Goal: Task Accomplishment & Management: Manage account settings

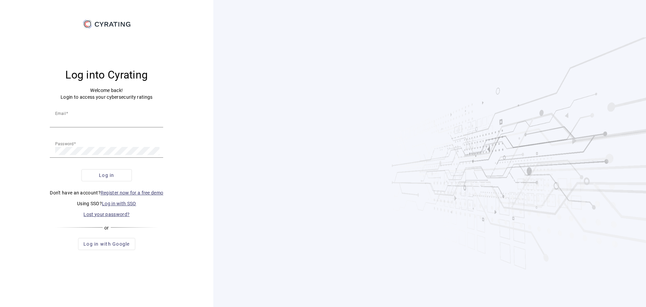
type input "[EMAIL_ADDRESS][DOMAIN_NAME]"
drag, startPoint x: 0, startPoint y: 0, endPoint x: 122, endPoint y: 176, distance: 214.2
click at [122, 176] on span "submit" at bounding box center [107, 175] width 50 height 16
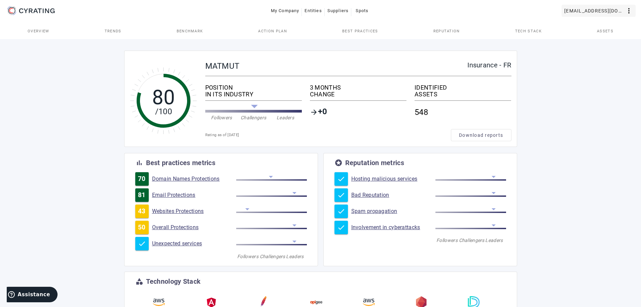
click at [598, 11] on span "[EMAIL_ADDRESS][DOMAIN_NAME]" at bounding box center [594, 10] width 61 height 11
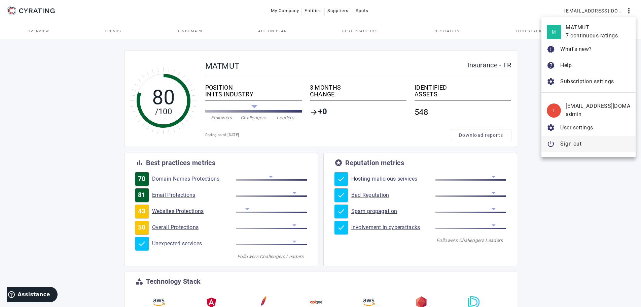
click at [579, 143] on span "Sign out" at bounding box center [570, 143] width 21 height 6
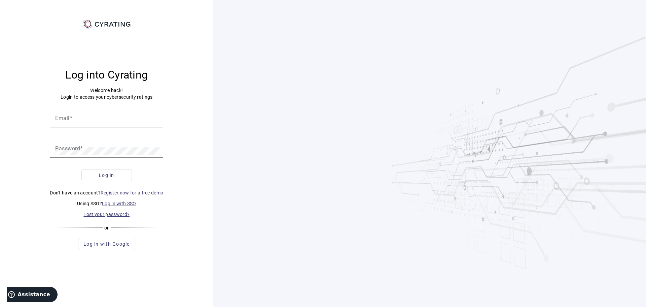
type input "[EMAIL_ADDRESS][DOMAIN_NAME]"
